Goal: Navigation & Orientation: Understand site structure

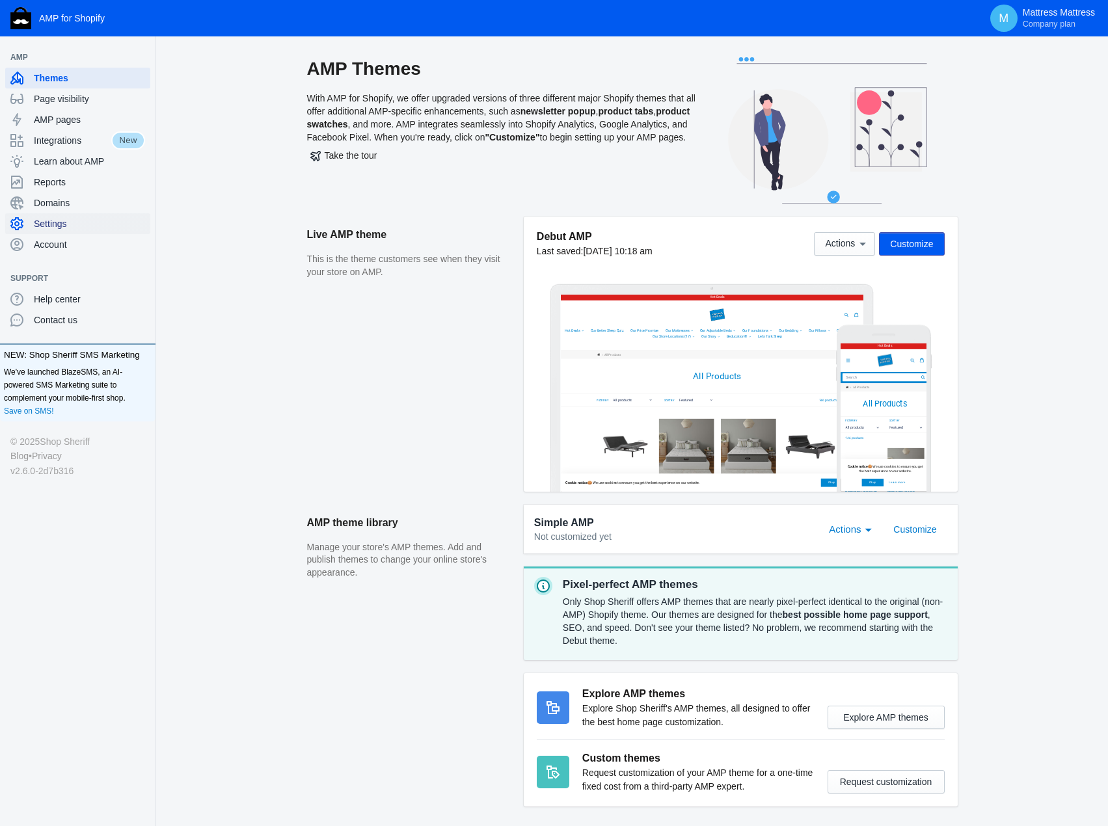
click at [51, 223] on span "Settings" at bounding box center [89, 223] width 111 height 13
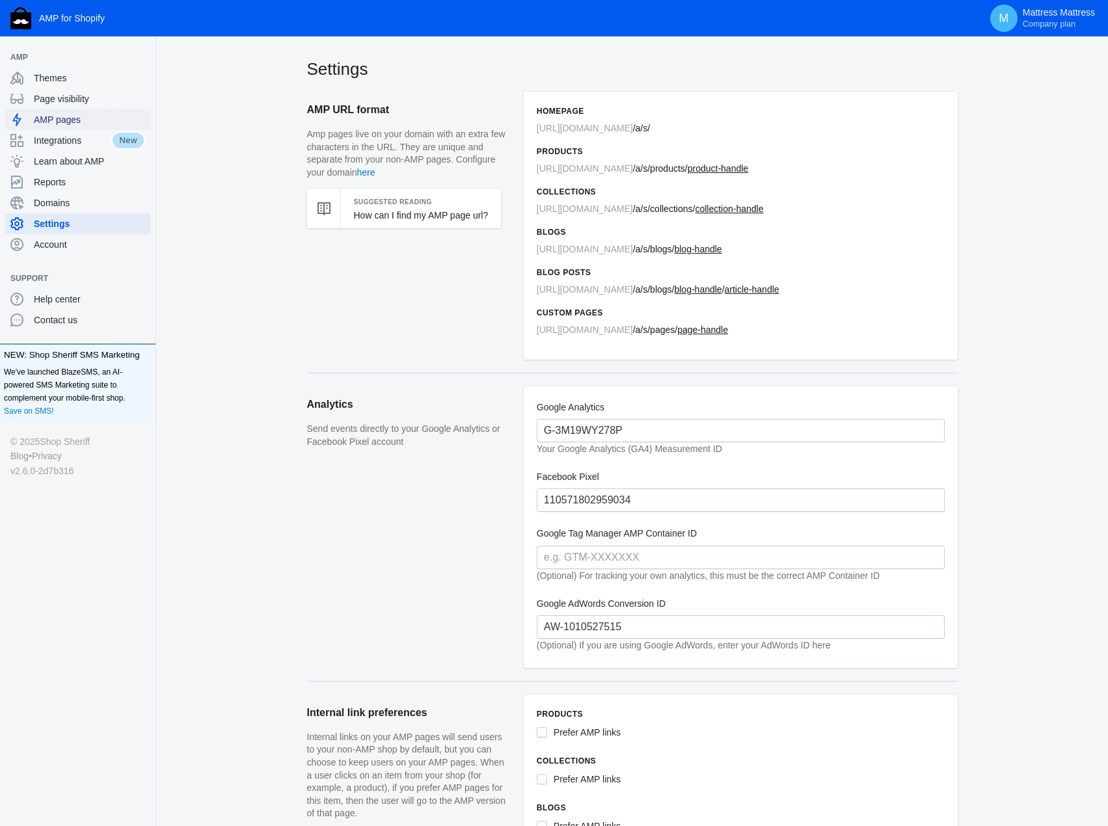
click at [57, 120] on span "AMP pages" at bounding box center [89, 119] width 111 height 13
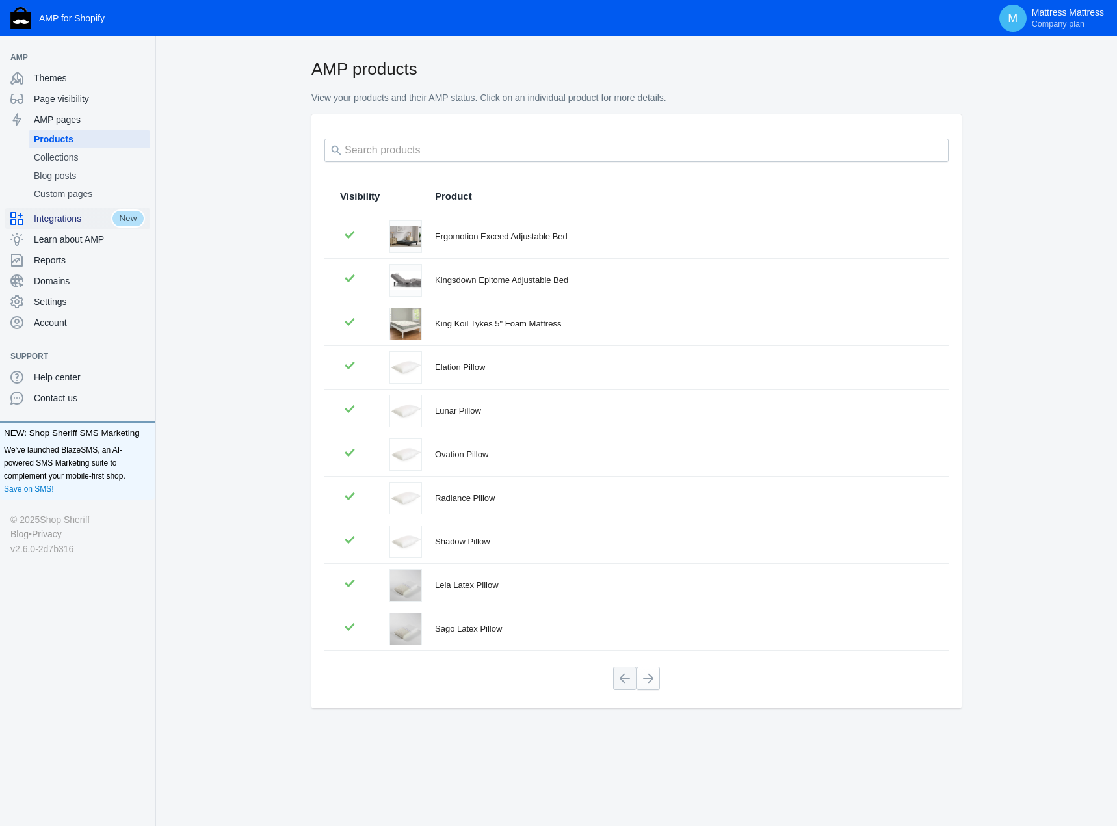
click at [52, 211] on div "Integrations" at bounding box center [60, 218] width 101 height 21
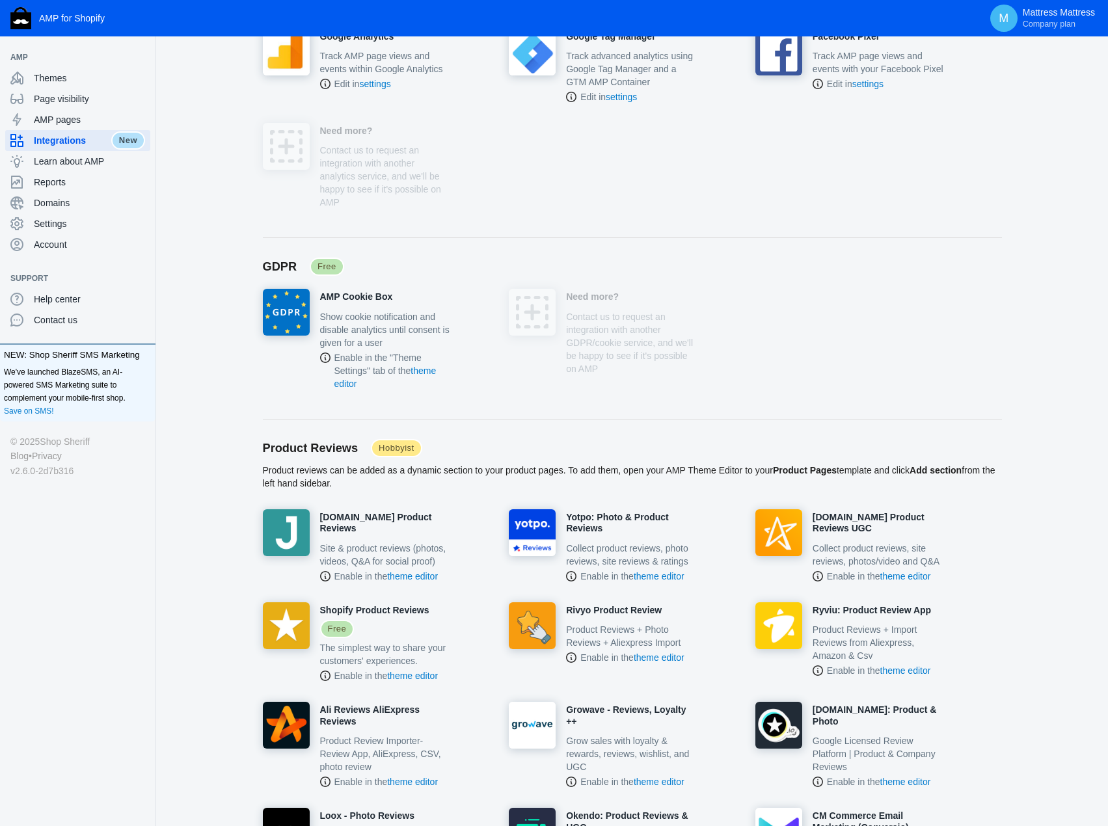
scroll to position [694, 0]
